Goal: Transaction & Acquisition: Purchase product/service

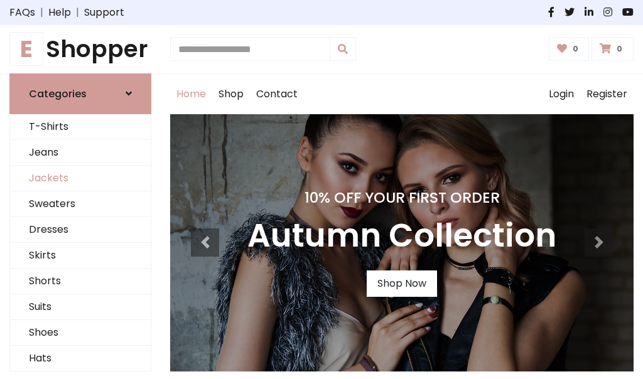
click at [80, 178] on link "Jackets" at bounding box center [80, 179] width 141 height 26
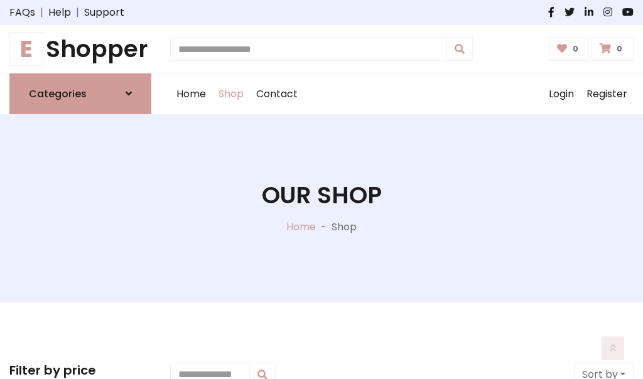
scroll to position [567, 0]
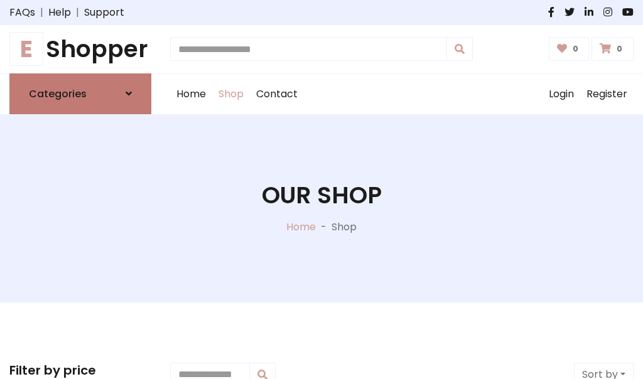
click at [80, 94] on h6 "Categories" at bounding box center [58, 94] width 58 height 12
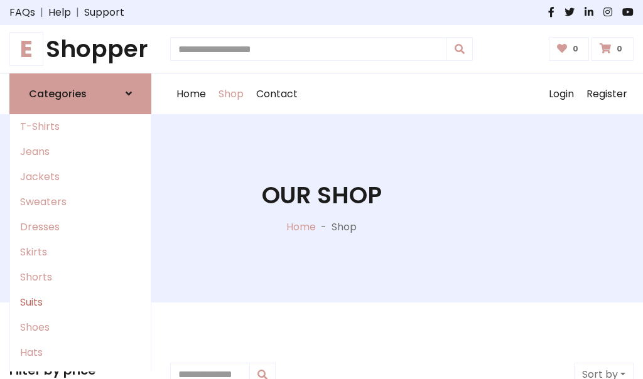
click at [80, 302] on link "Suits" at bounding box center [80, 302] width 141 height 25
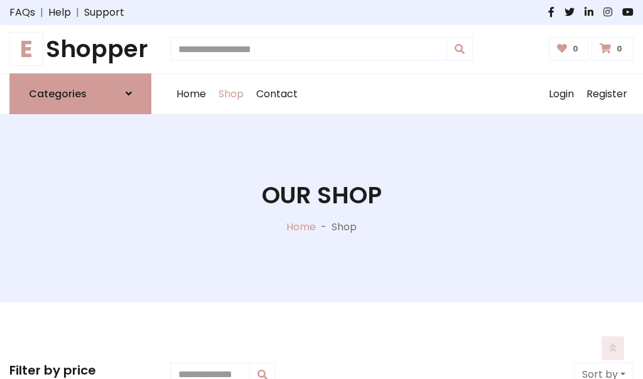
scroll to position [907, 0]
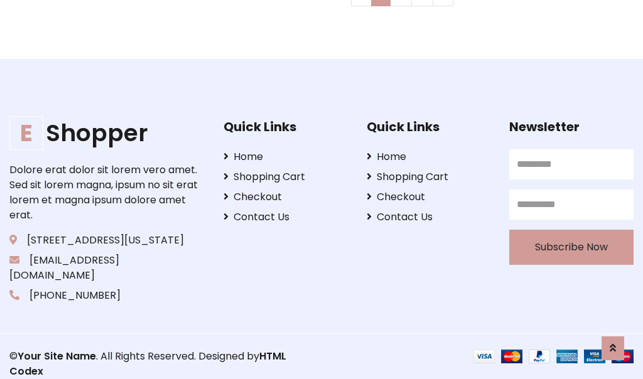
scroll to position [0, 0]
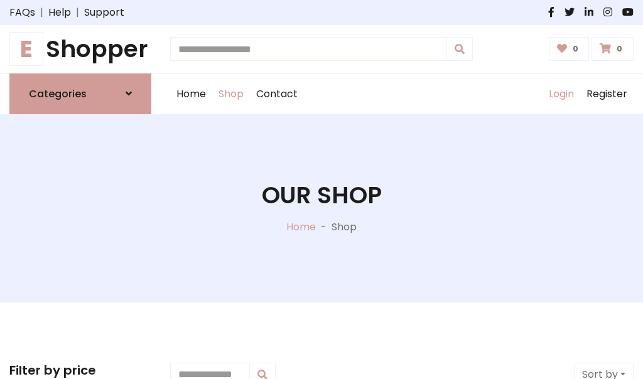
click at [561, 94] on link "Login" at bounding box center [561, 94] width 38 height 40
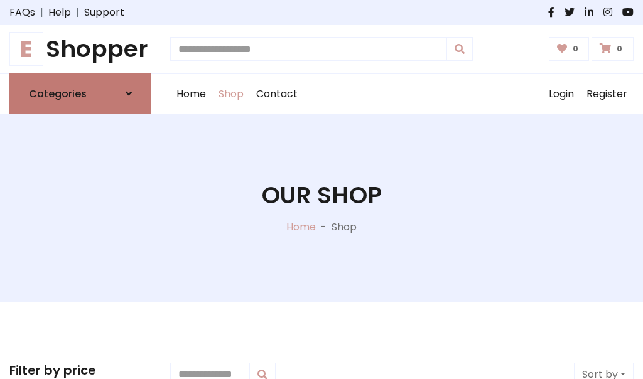
click at [129, 94] on icon at bounding box center [129, 94] width 6 height 10
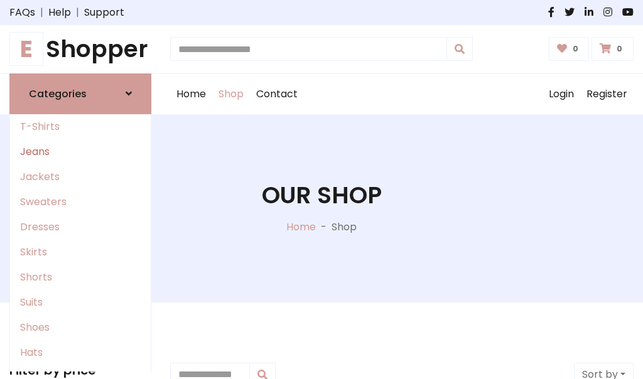
click at [80, 151] on link "Jeans" at bounding box center [80, 151] width 141 height 25
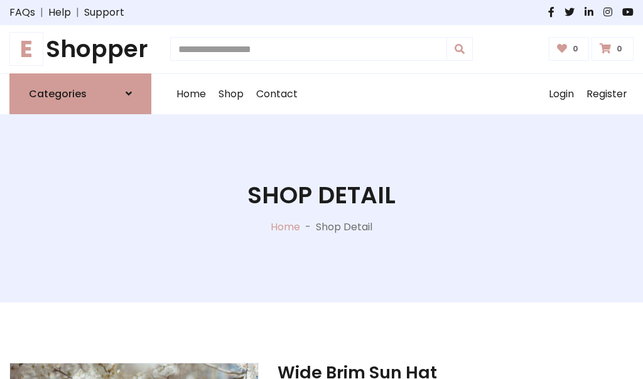
scroll to position [1173, 0]
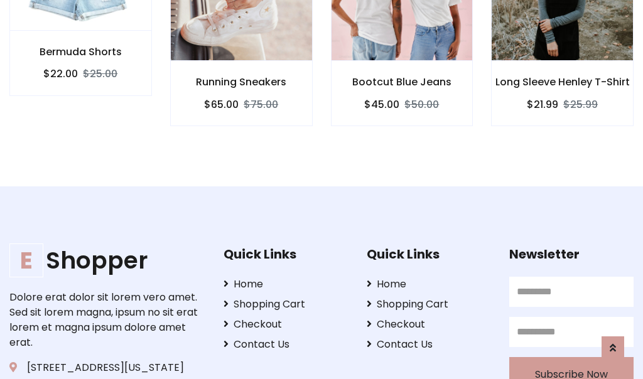
scroll to position [1172, 0]
